Goal: Find specific page/section: Find specific page/section

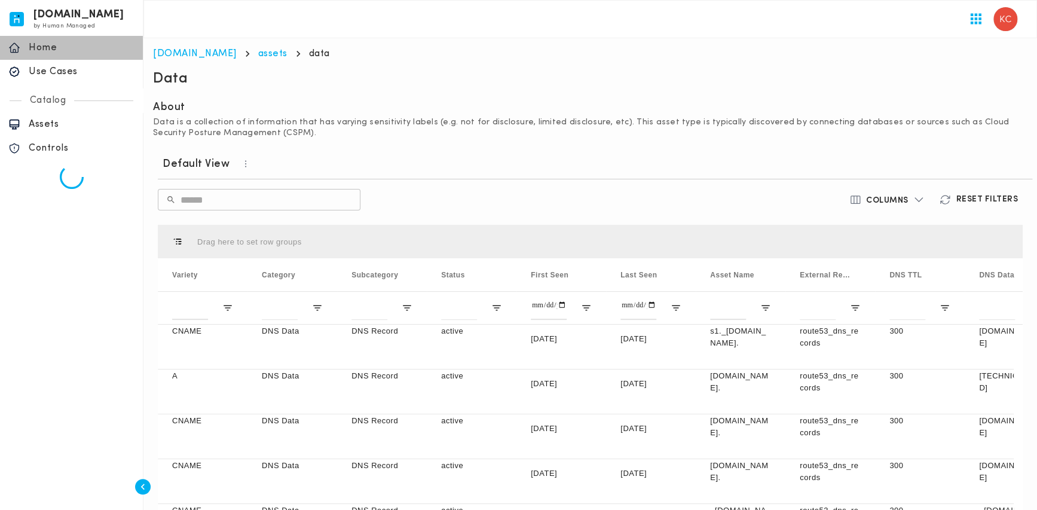
click at [57, 47] on p "Home" at bounding box center [82, 48] width 106 height 12
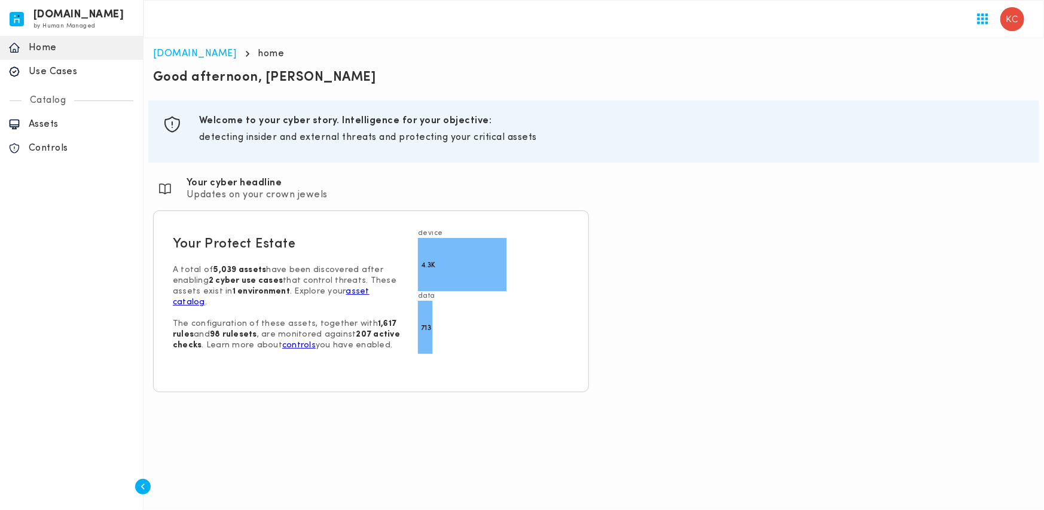
click at [74, 74] on p "Use Cases" at bounding box center [82, 72] width 106 height 12
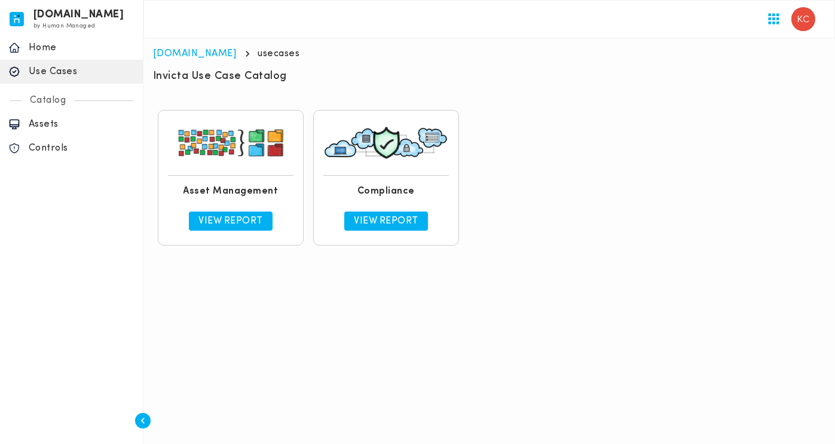
click at [222, 182] on div "View Report" at bounding box center [231, 221] width 126 height 29
click at [226, 182] on link "View Report" at bounding box center [231, 221] width 84 height 19
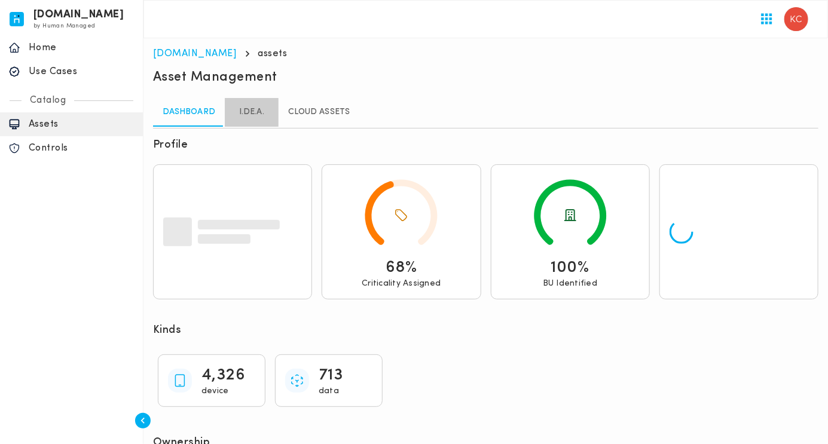
click at [241, 111] on link "I.DE.A." at bounding box center [252, 112] width 54 height 29
